Goal: Transaction & Acquisition: Purchase product/service

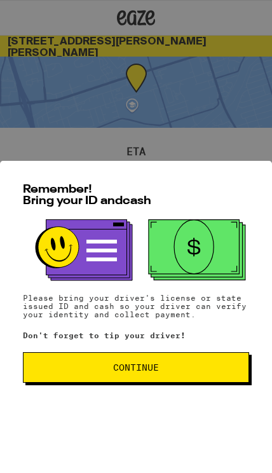
click at [181, 372] on span "Continue" at bounding box center [136, 367] width 205 height 9
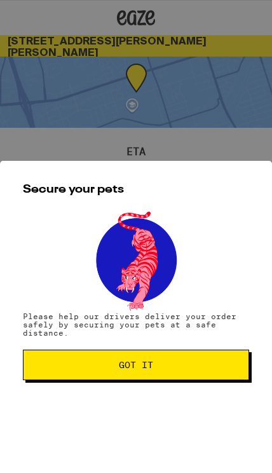
click at [183, 370] on span "Got it" at bounding box center [136, 365] width 205 height 9
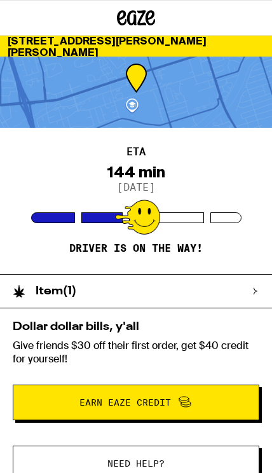
click at [241, 297] on div "Item ( 1 )" at bounding box center [130, 291] width 260 height 33
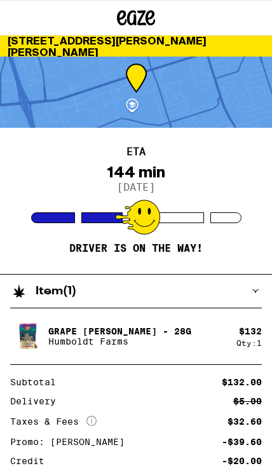
click at [238, 228] on div "ETA 144 min [DATE] Driver is on the way!" at bounding box center [136, 201] width 272 height 146
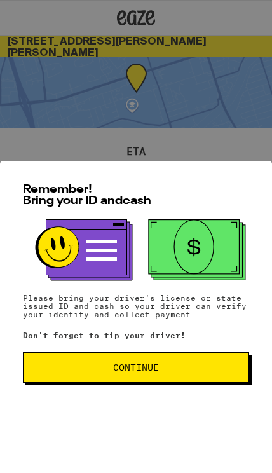
click at [180, 382] on button "Continue" at bounding box center [136, 367] width 227 height 31
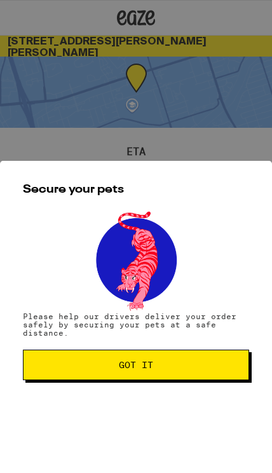
click at [184, 377] on button "Got it" at bounding box center [136, 365] width 227 height 31
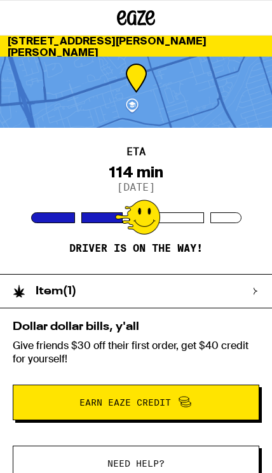
click at [165, 454] on button "Need help?" at bounding box center [136, 464] width 247 height 36
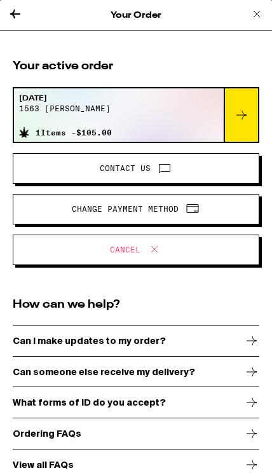
click at [199, 249] on span "Cancel" at bounding box center [136, 250] width 225 height 17
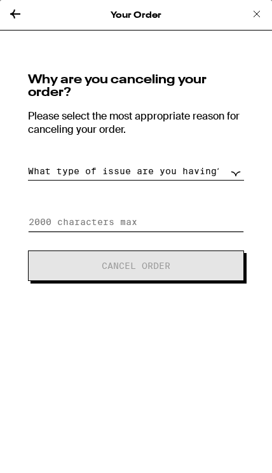
click at [187, 225] on input at bounding box center [136, 222] width 216 height 19
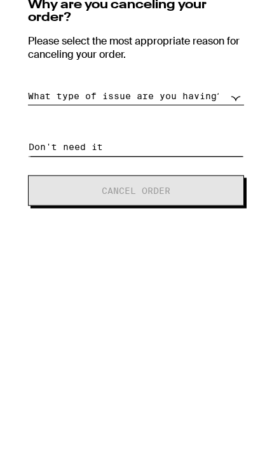
type input "Don't need it"
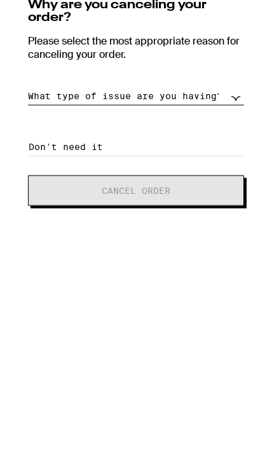
click at [234, 169] on select "What type of issue are you having? Order taking too long Order arriving too soo…" at bounding box center [136, 171] width 216 height 19
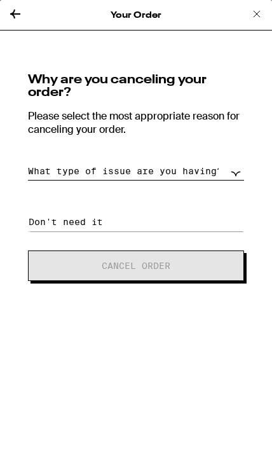
select select "long-eta"
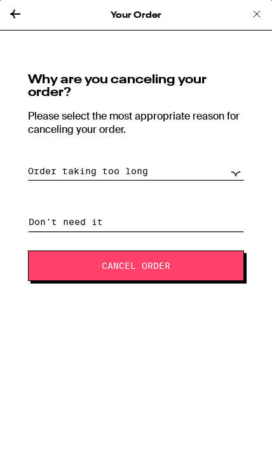
click at [209, 226] on input "Don't need it" at bounding box center [136, 222] width 216 height 19
click at [209, 225] on input "Don't need it" at bounding box center [136, 222] width 216 height 19
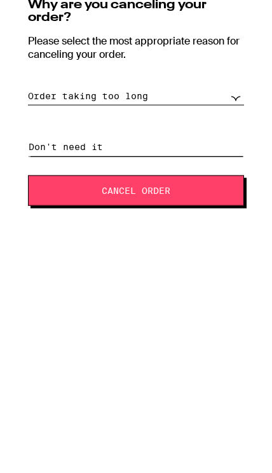
click at [201, 213] on input "Don't need it" at bounding box center [136, 222] width 216 height 19
click at [196, 213] on input "Don't need it" at bounding box center [136, 222] width 216 height 19
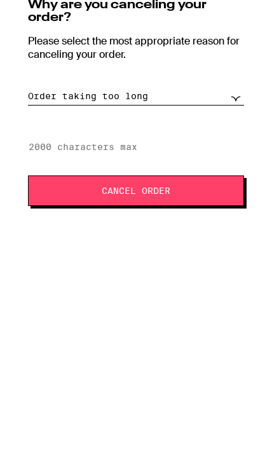
click at [212, 251] on button "Cancel Order" at bounding box center [136, 266] width 216 height 31
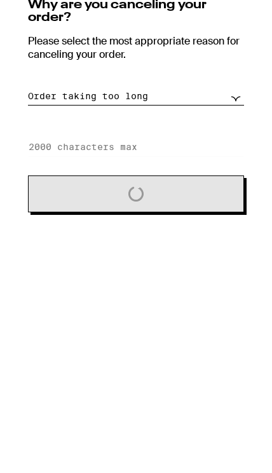
scroll to position [0, 0]
